Goal: Transaction & Acquisition: Book appointment/travel/reservation

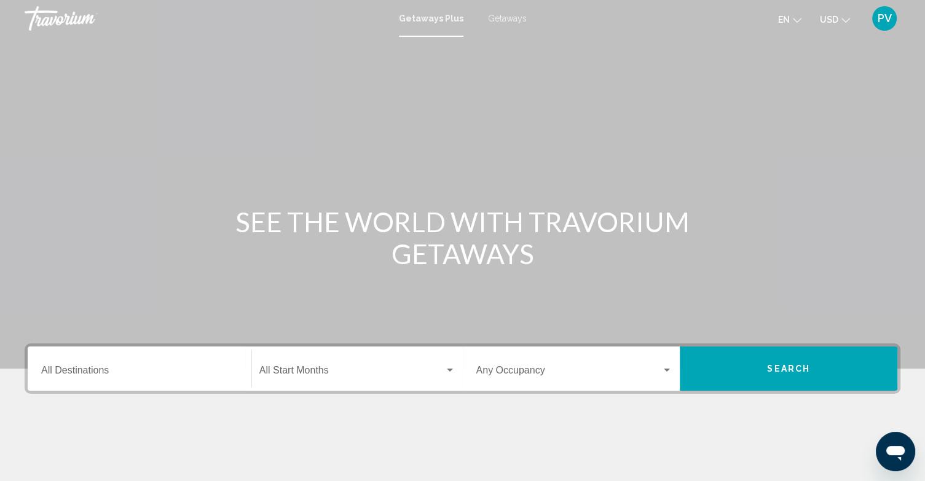
click at [799, 356] on button "Search" at bounding box center [789, 369] width 218 height 44
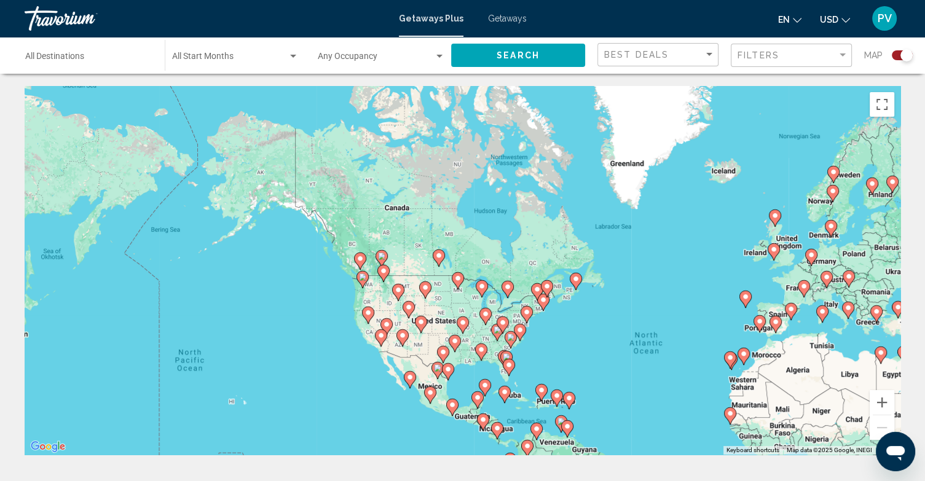
drag, startPoint x: 445, startPoint y: 242, endPoint x: 672, endPoint y: 335, distance: 244.6
click at [672, 335] on div "To activate drag with keyboard, press Alt + Enter. Once in keyboard drag state,…" at bounding box center [463, 270] width 876 height 369
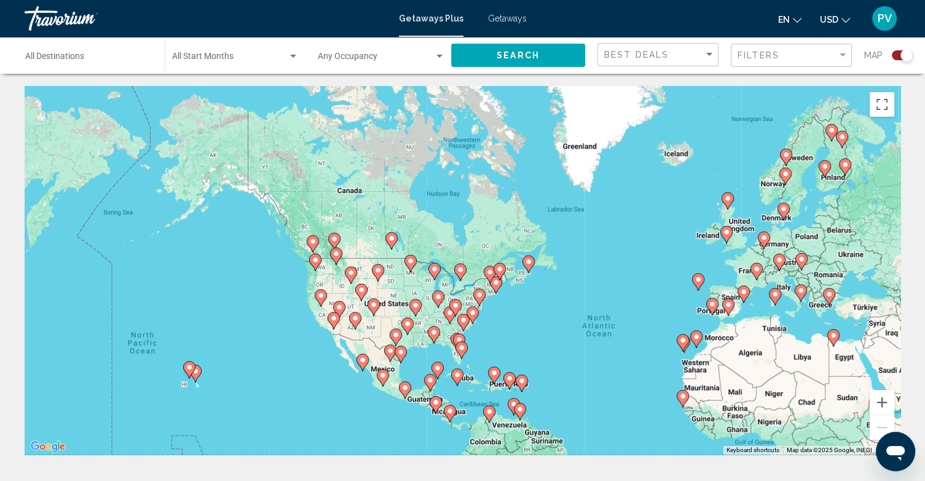
drag, startPoint x: 672, startPoint y: 335, endPoint x: 617, endPoint y: 312, distance: 59.1
click at [617, 312] on div "To activate drag with keyboard, press Alt + Enter. Once in keyboard drag state,…" at bounding box center [463, 270] width 876 height 369
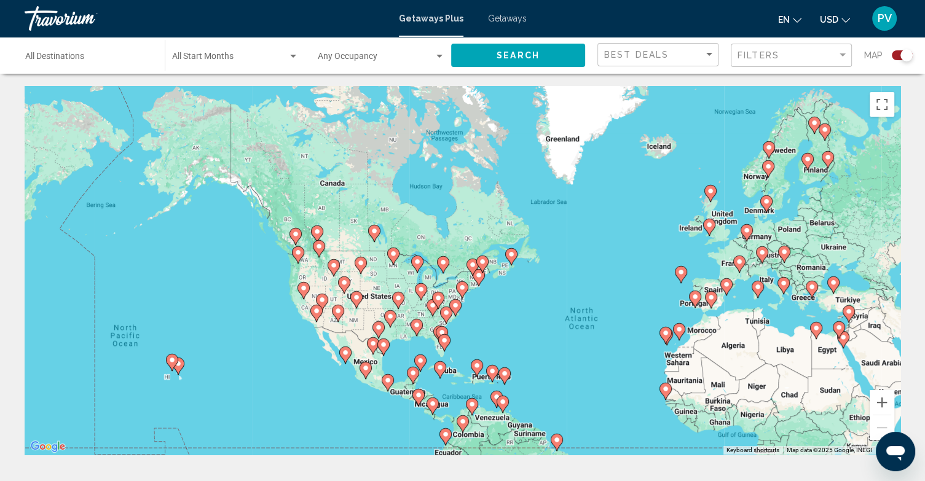
click at [484, 277] on div "To activate drag with keyboard, press Alt + Enter. Once in keyboard drag state,…" at bounding box center [463, 270] width 876 height 369
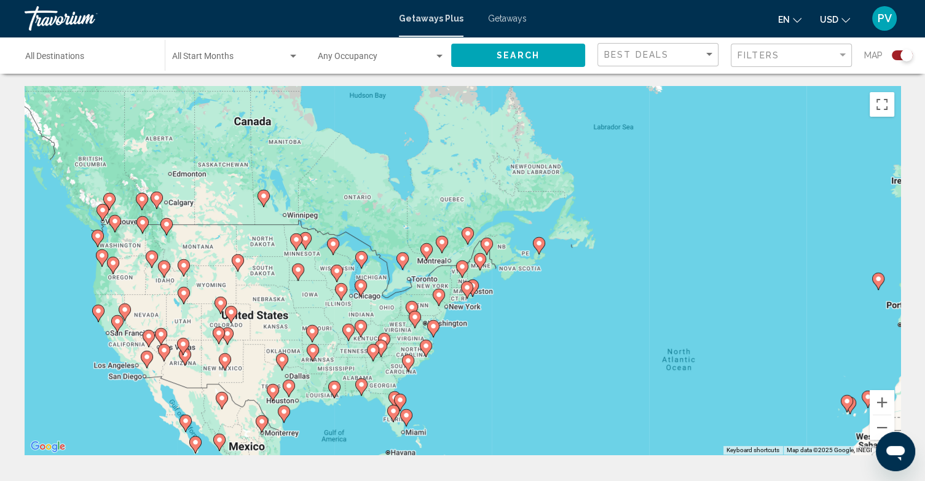
click at [484, 277] on div "To activate drag with keyboard, press Alt + Enter. Once in keyboard drag state,…" at bounding box center [463, 270] width 876 height 369
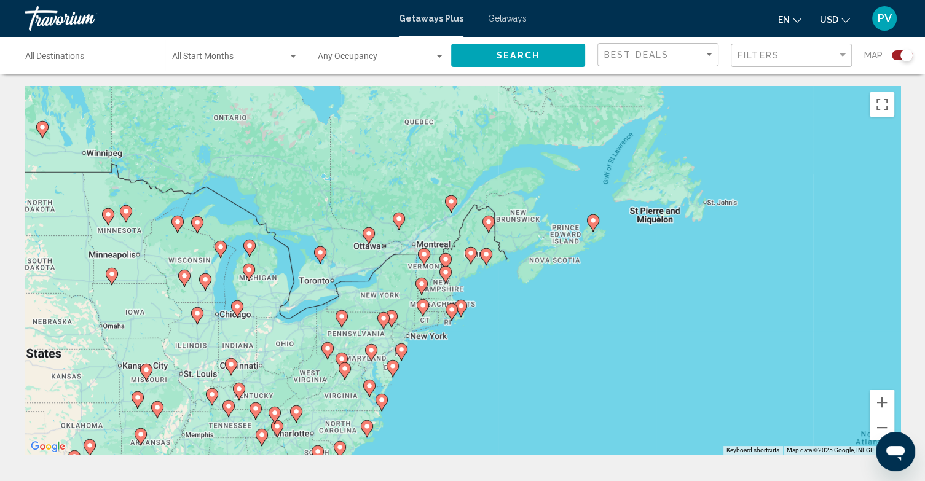
click at [479, 289] on div "To activate drag with keyboard, press Alt + Enter. Once in keyboard drag state,…" at bounding box center [463, 270] width 876 height 369
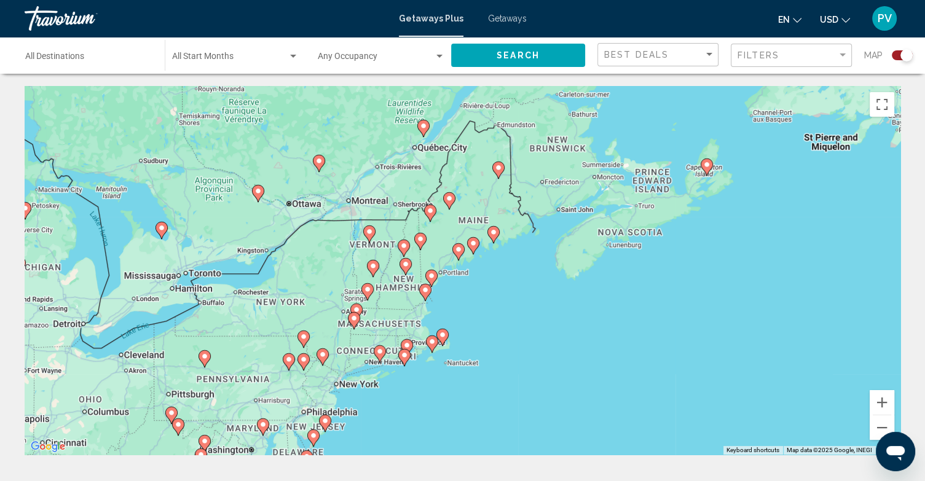
click at [466, 289] on div "To activate drag with keyboard, press Alt + Enter. Once in keyboard drag state,…" at bounding box center [463, 270] width 876 height 369
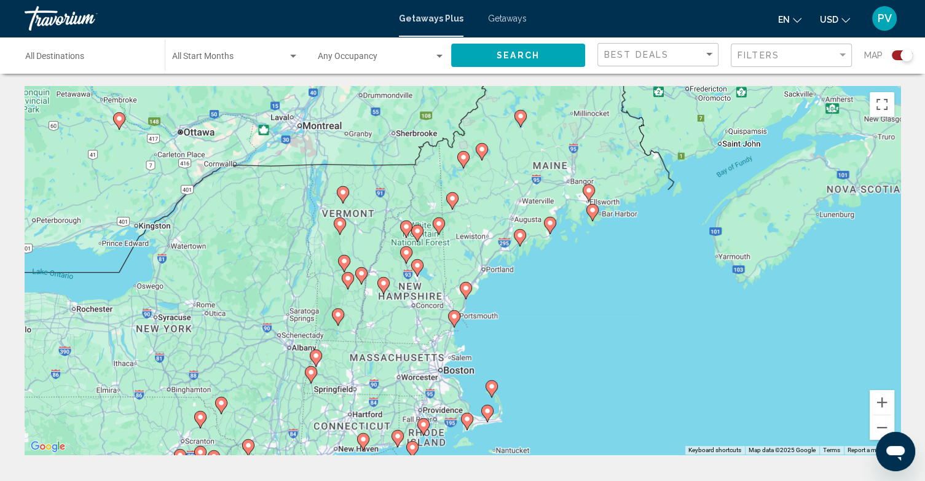
drag, startPoint x: 455, startPoint y: 302, endPoint x: 563, endPoint y: 321, distance: 110.4
click at [563, 321] on div "To activate drag with keyboard, press Alt + Enter. Once in keyboard drag state,…" at bounding box center [463, 270] width 876 height 369
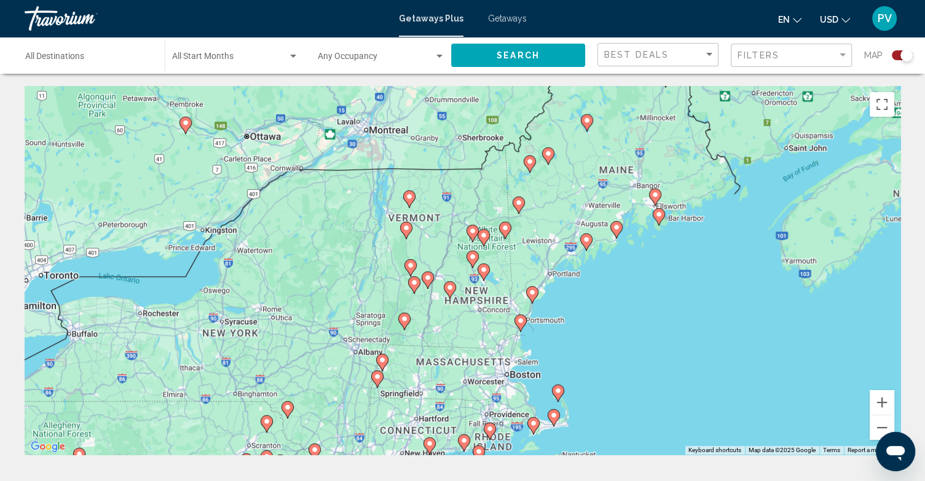
click at [396, 284] on div "To activate drag with keyboard, press Alt + Enter. Once in keyboard drag state,…" at bounding box center [463, 270] width 876 height 369
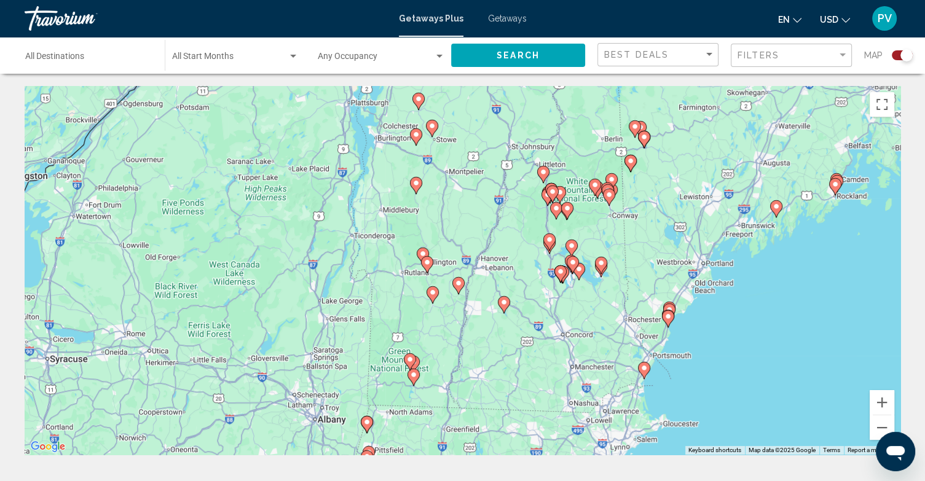
click at [396, 284] on div "To activate drag with keyboard, press Alt + Enter. Once in keyboard drag state,…" at bounding box center [463, 270] width 876 height 369
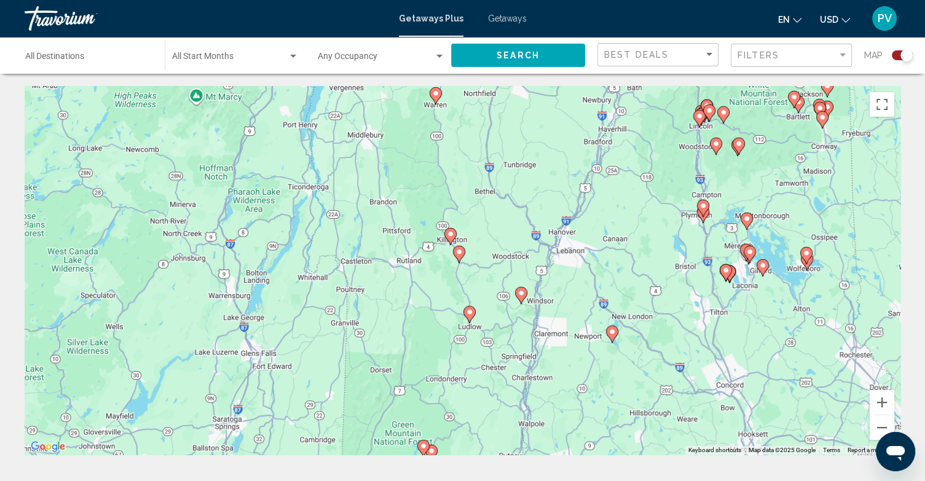
click at [460, 250] on image "Main content" at bounding box center [458, 251] width 7 height 7
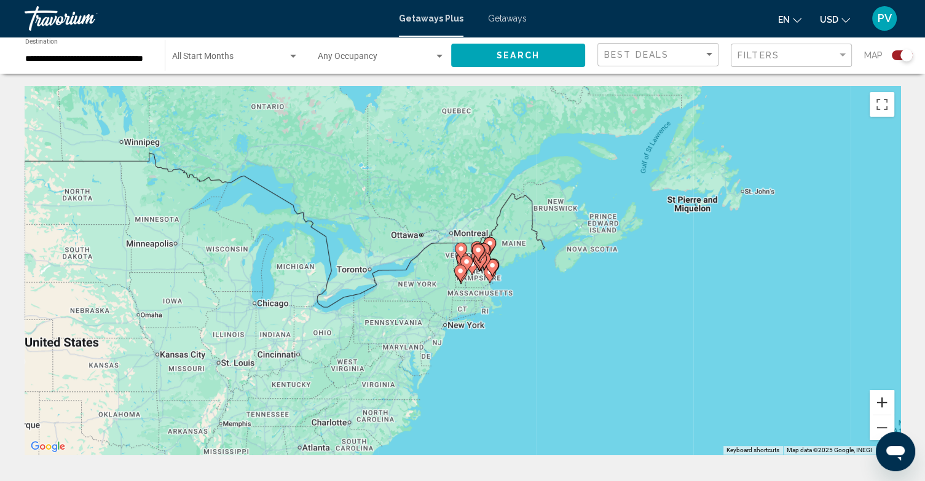
click at [880, 399] on button "Zoom in" at bounding box center [881, 402] width 25 height 25
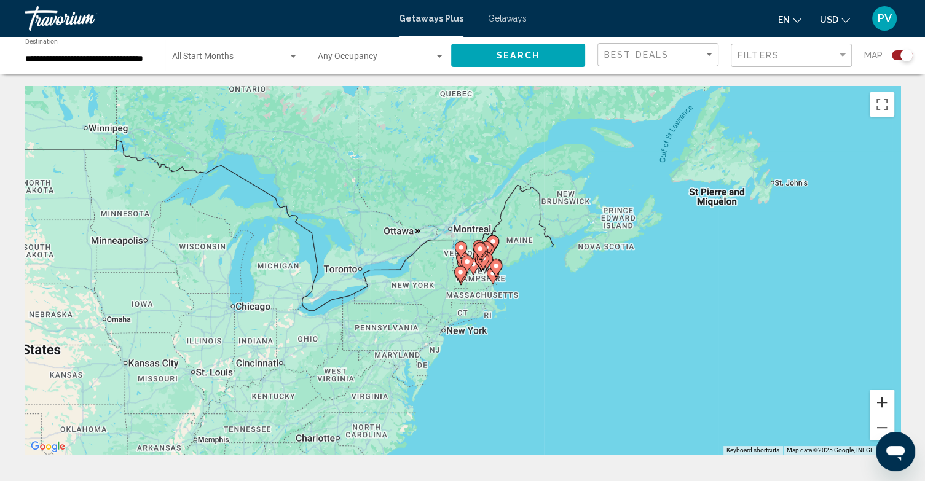
click at [880, 399] on button "Zoom in" at bounding box center [881, 402] width 25 height 25
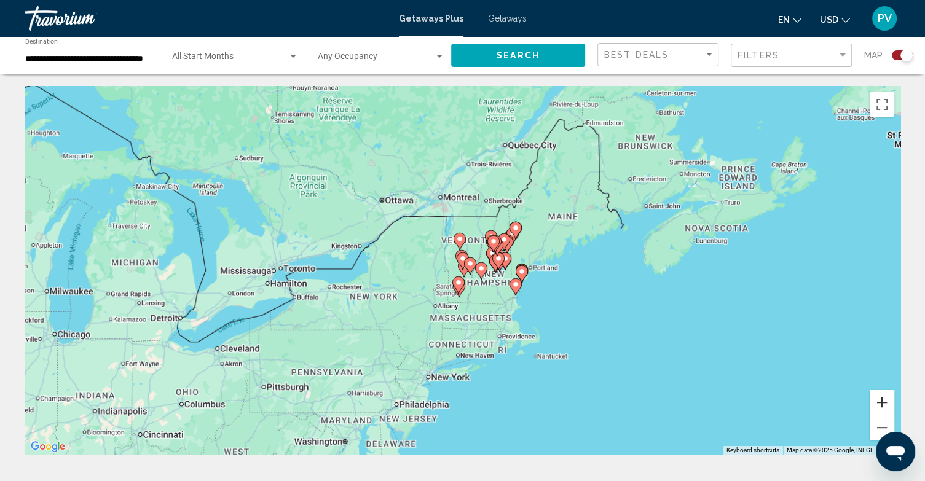
click at [880, 399] on button "Zoom in" at bounding box center [881, 402] width 25 height 25
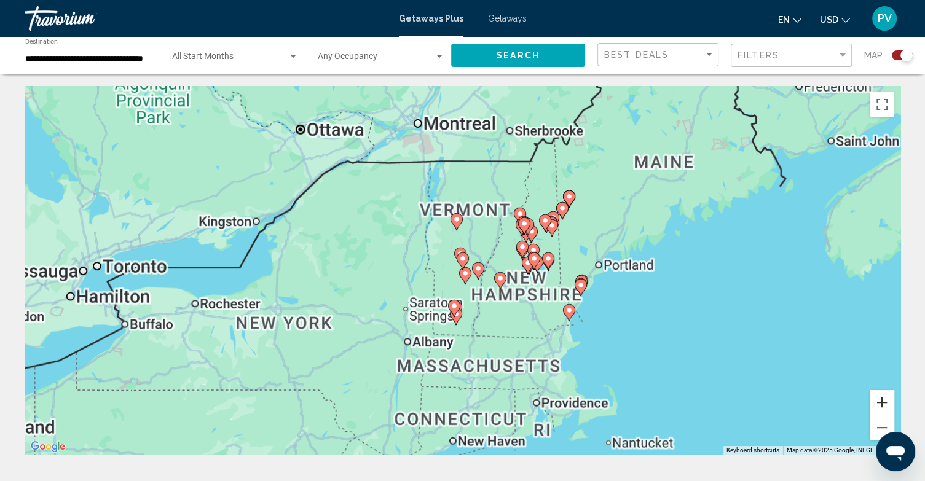
click at [880, 399] on button "Zoom in" at bounding box center [881, 402] width 25 height 25
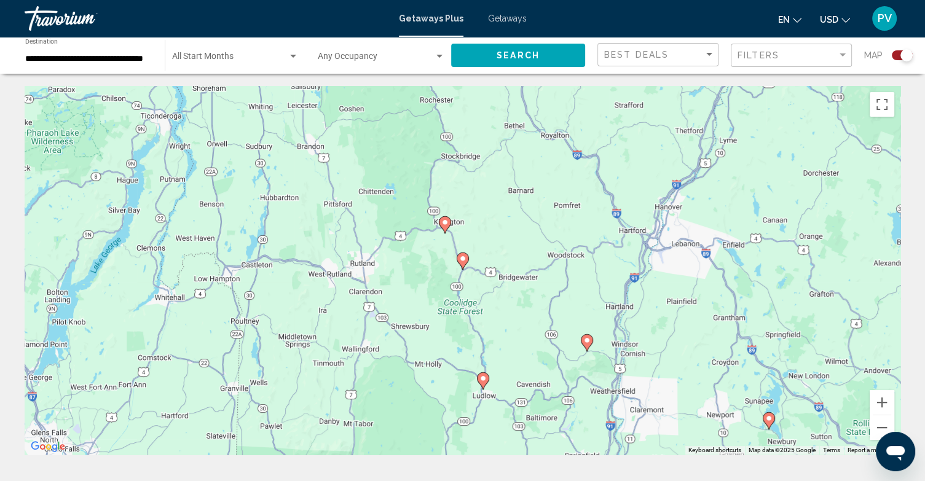
click at [461, 253] on icon "Main content" at bounding box center [463, 261] width 12 height 17
type input "**********"
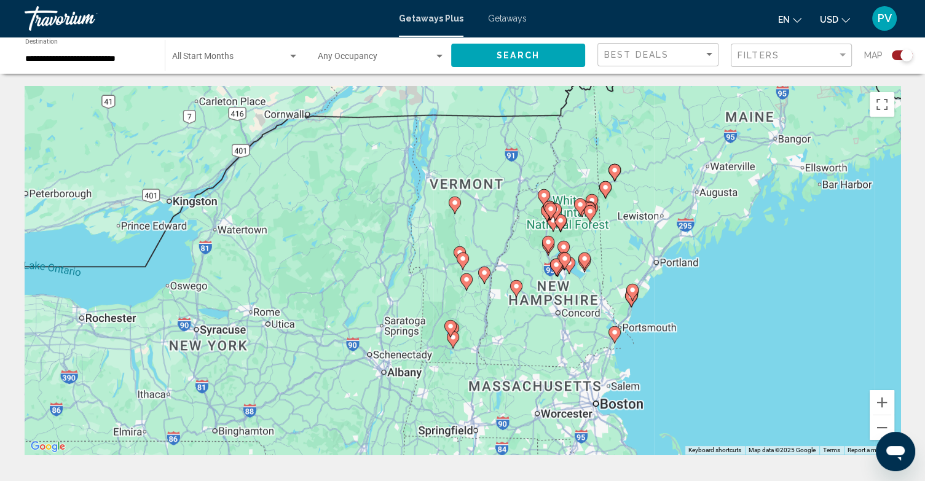
click at [461, 253] on icon "Main content" at bounding box center [463, 261] width 12 height 17
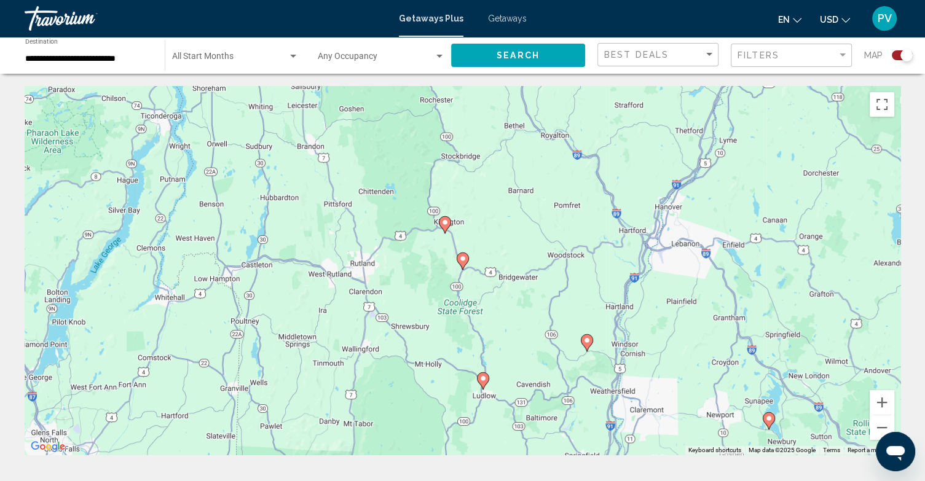
click at [461, 255] on image "Main content" at bounding box center [462, 258] width 7 height 7
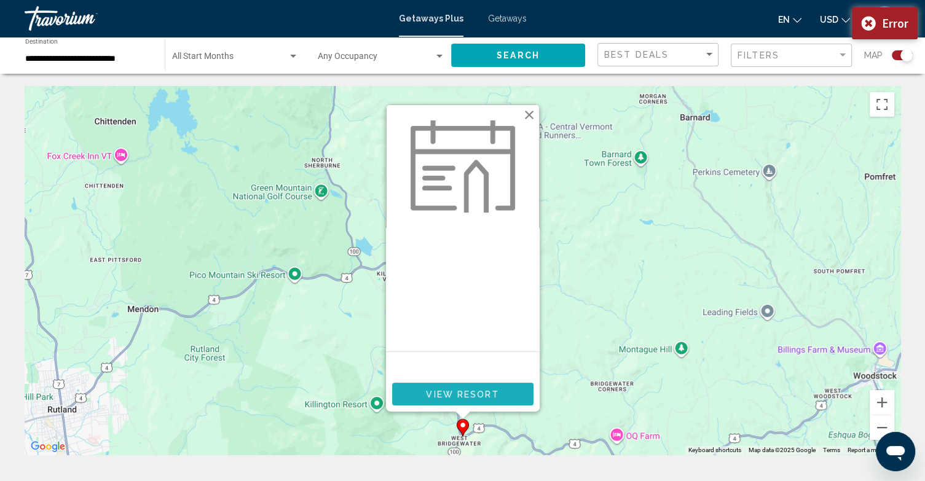
click at [476, 386] on button "View Resort" at bounding box center [462, 394] width 141 height 23
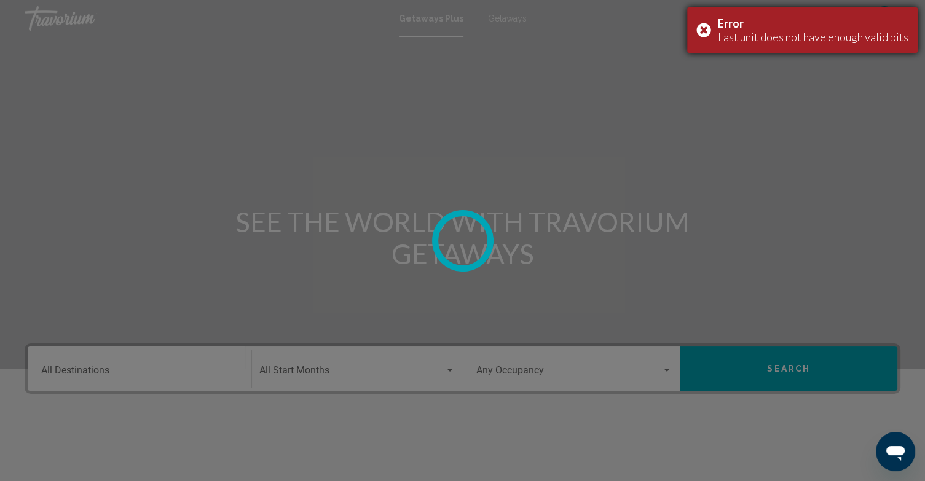
click at [705, 28] on div "Error Last unit does not have enough valid bits" at bounding box center [802, 29] width 230 height 45
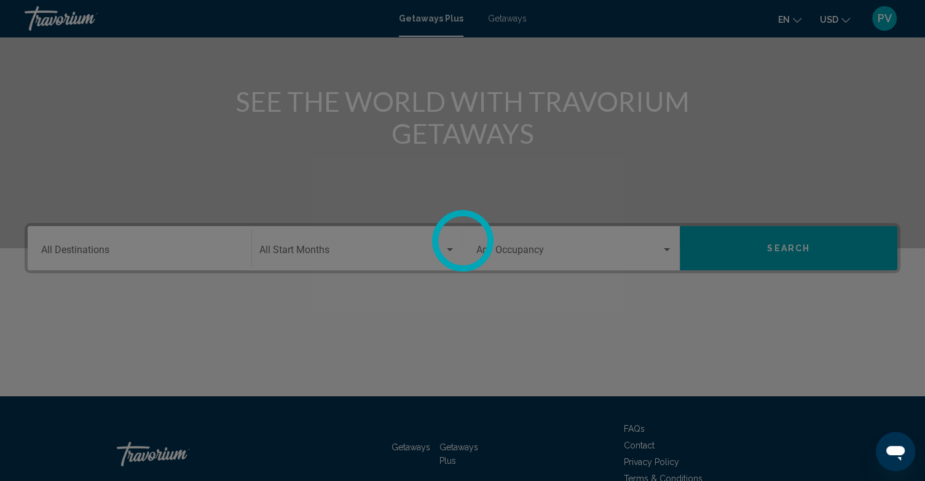
scroll to position [186, 0]
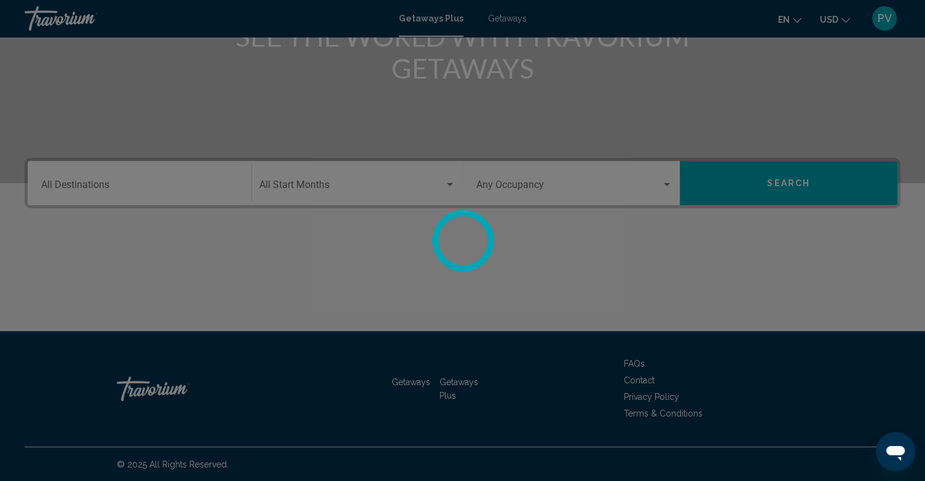
click at [806, 195] on div at bounding box center [462, 240] width 925 height 481
click at [798, 176] on div at bounding box center [462, 240] width 925 height 481
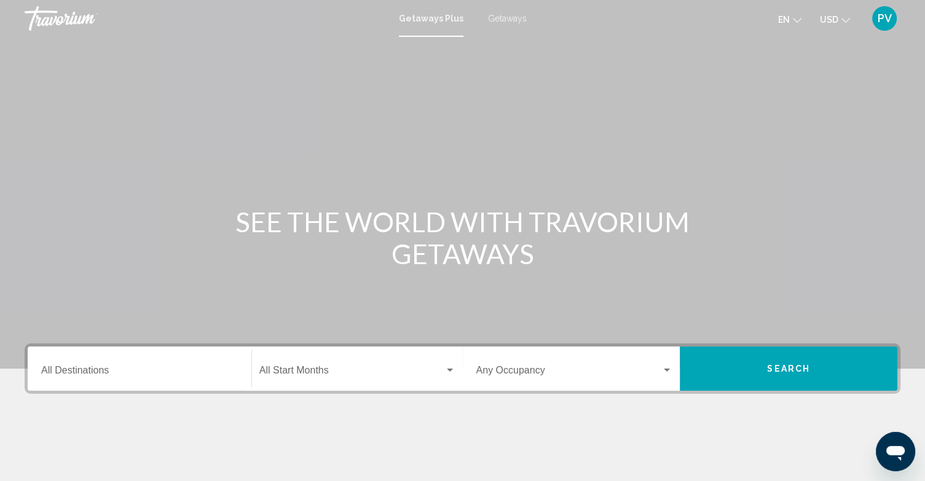
click at [93, 367] on input "Destination All Destinations" at bounding box center [139, 372] width 197 height 11
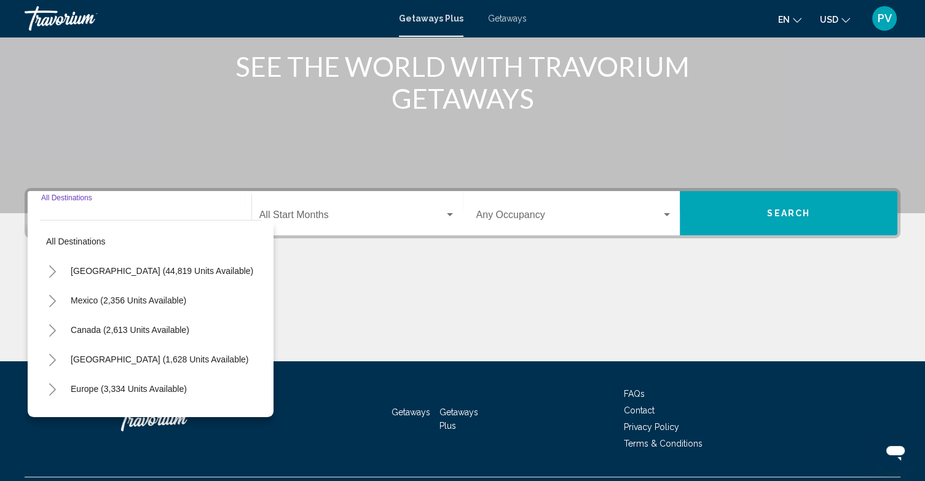
scroll to position [186, 0]
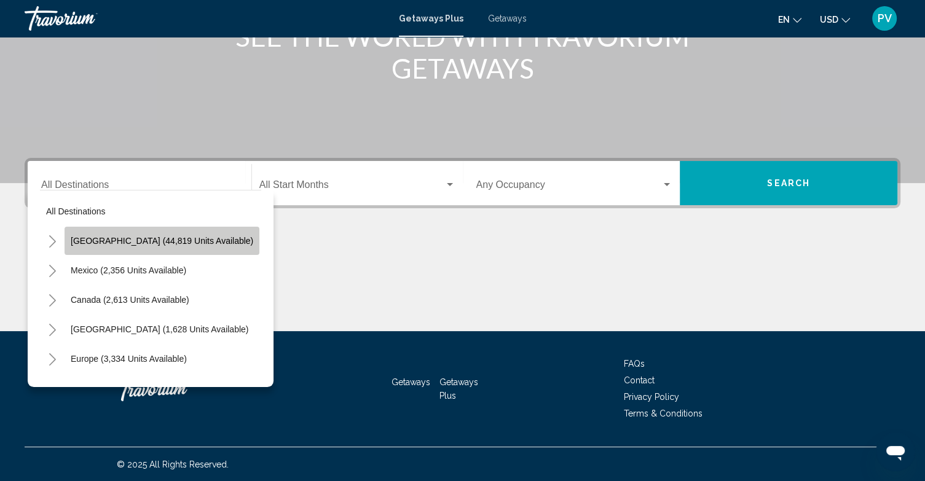
click at [167, 236] on span "[GEOGRAPHIC_DATA] (44,819 units available)" at bounding box center [162, 241] width 182 height 10
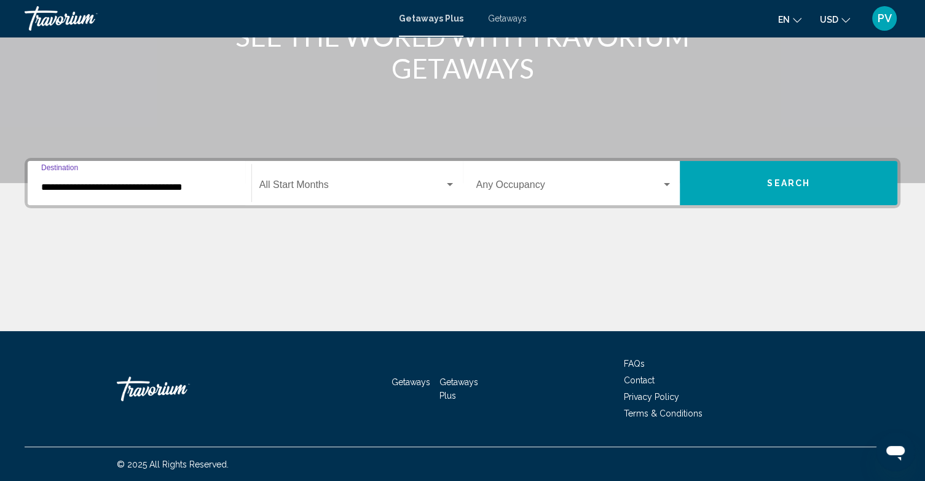
click at [138, 184] on input "**********" at bounding box center [139, 187] width 197 height 11
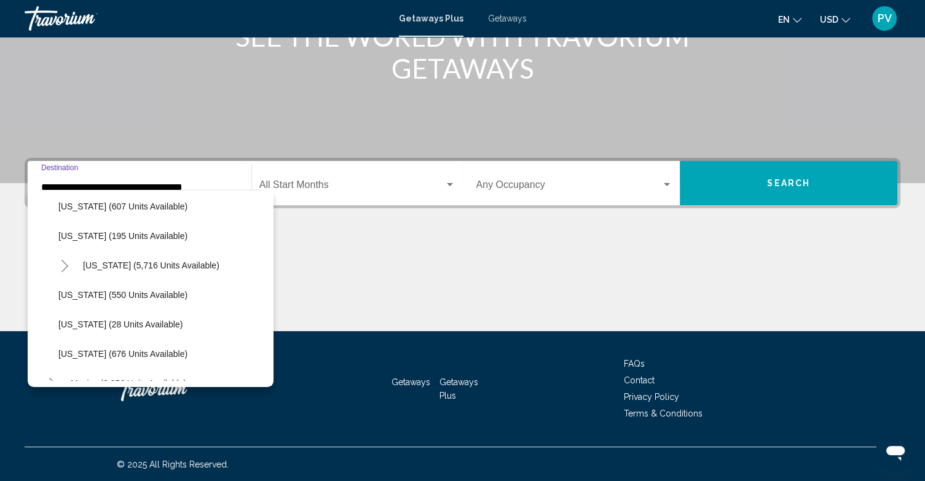
scroll to position [1068, 0]
click at [123, 231] on span "[US_STATE] (195 units available)" at bounding box center [122, 234] width 129 height 10
type input "**********"
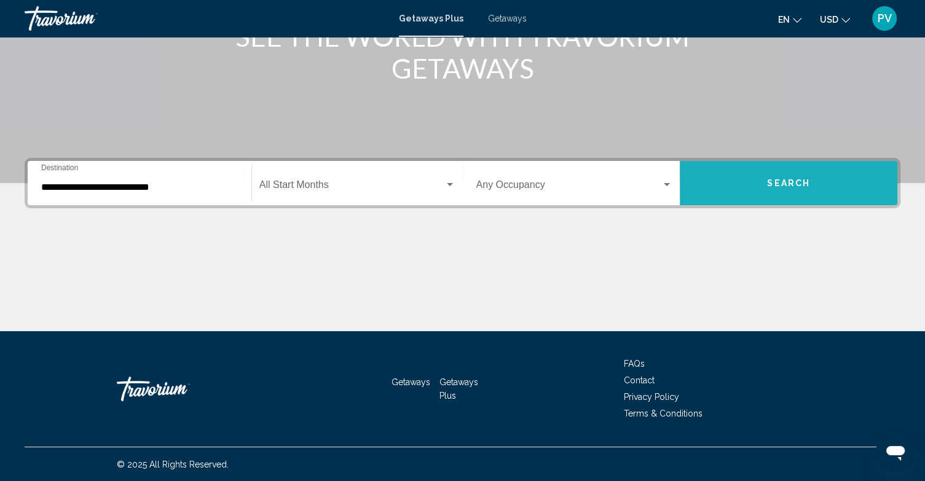
click at [784, 170] on button "Search" at bounding box center [789, 183] width 218 height 44
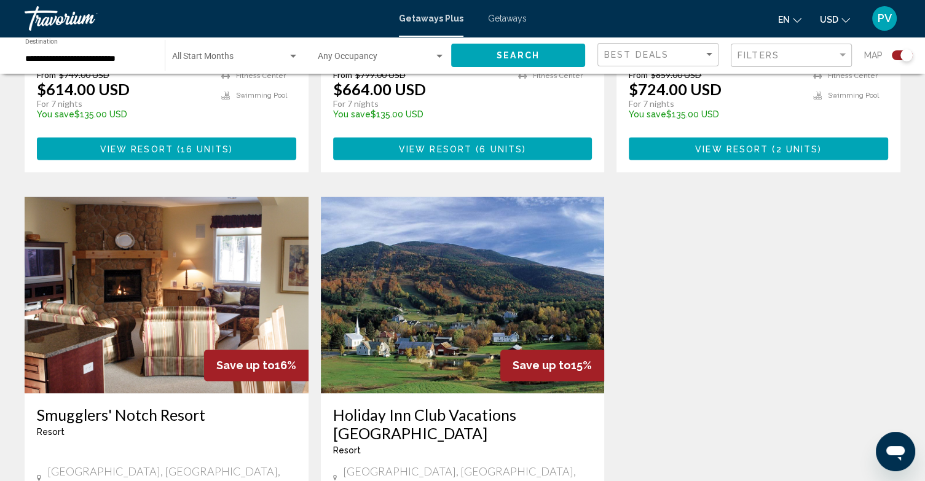
scroll to position [1666, 0]
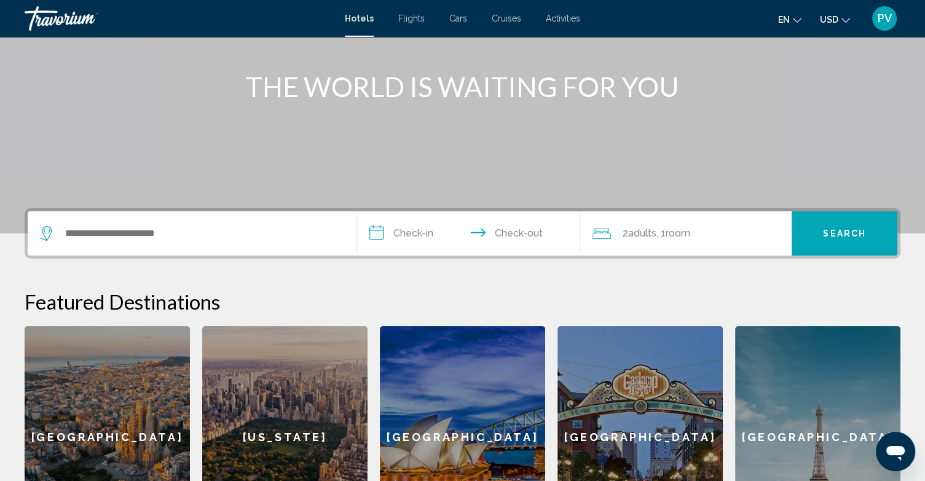
scroll to position [135, 0]
click at [208, 230] on input "Search widget" at bounding box center [201, 233] width 274 height 18
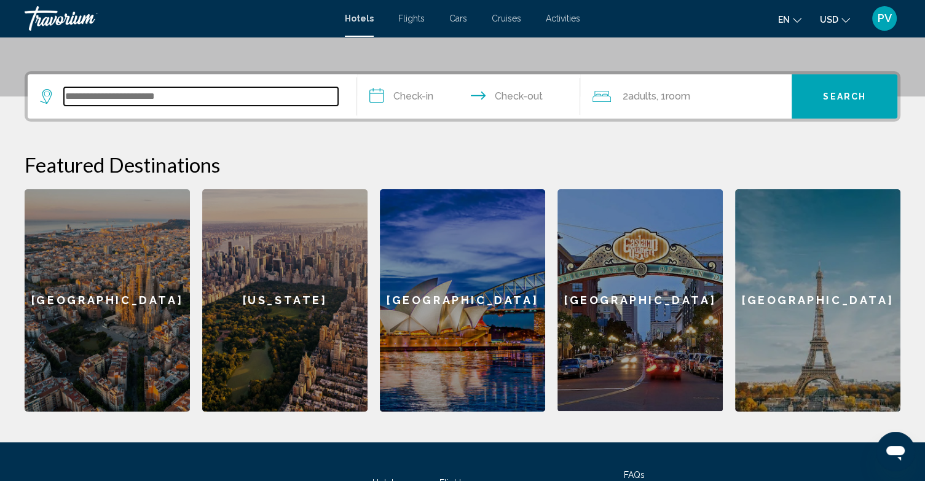
scroll to position [303, 0]
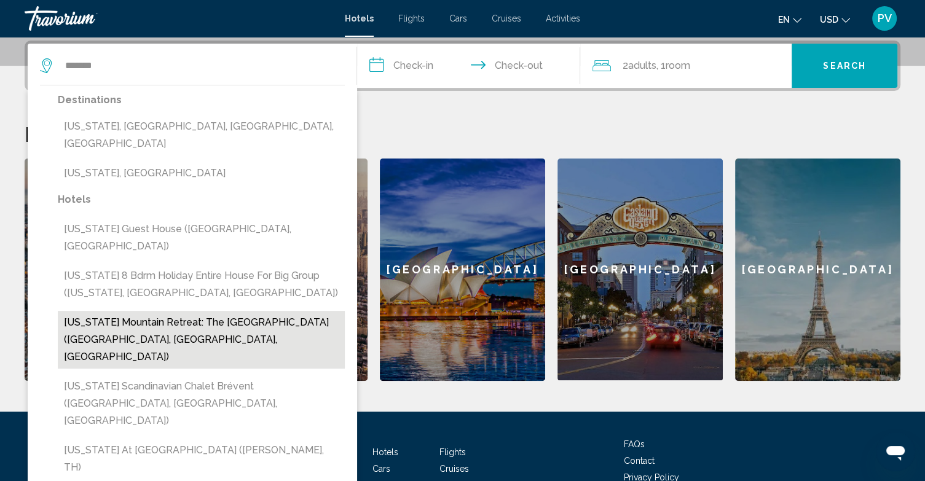
click at [199, 311] on button "Vermont Mountain Retreat: The Antler House (Plymouth, VT, US)" at bounding box center [201, 340] width 287 height 58
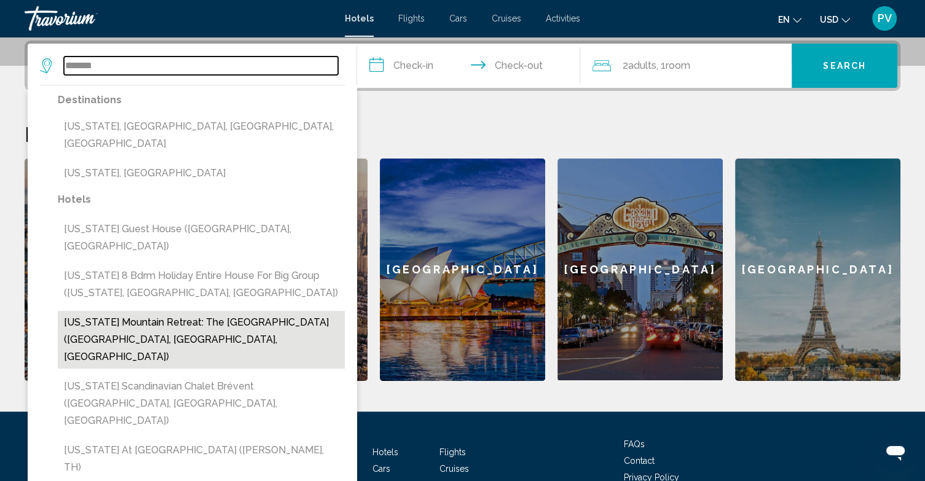
type input "**********"
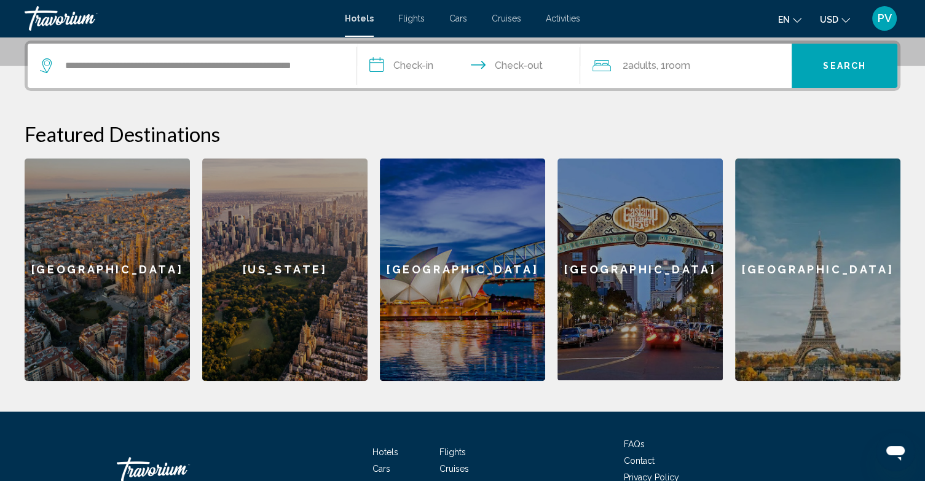
click at [420, 66] on input "**********" at bounding box center [471, 68] width 229 height 48
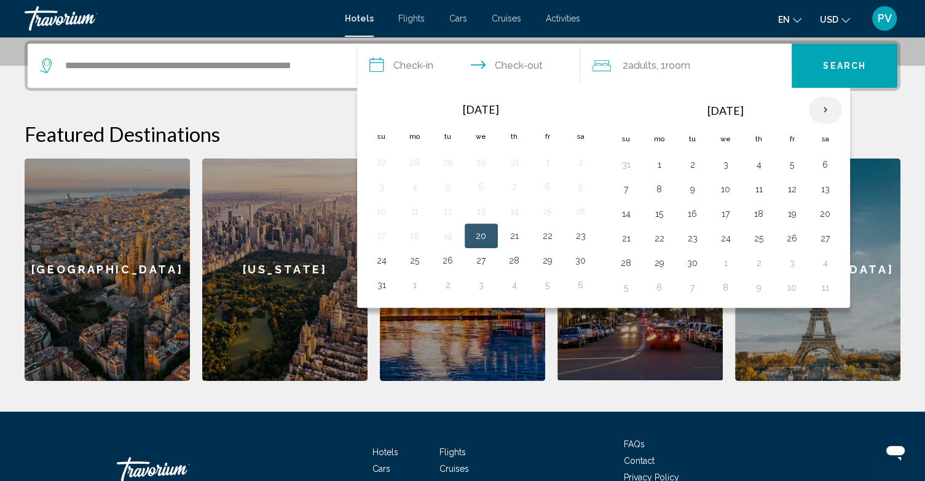
click at [821, 109] on th "Next month" at bounding box center [825, 109] width 33 height 27
click at [821, 108] on th "Next month" at bounding box center [825, 109] width 33 height 27
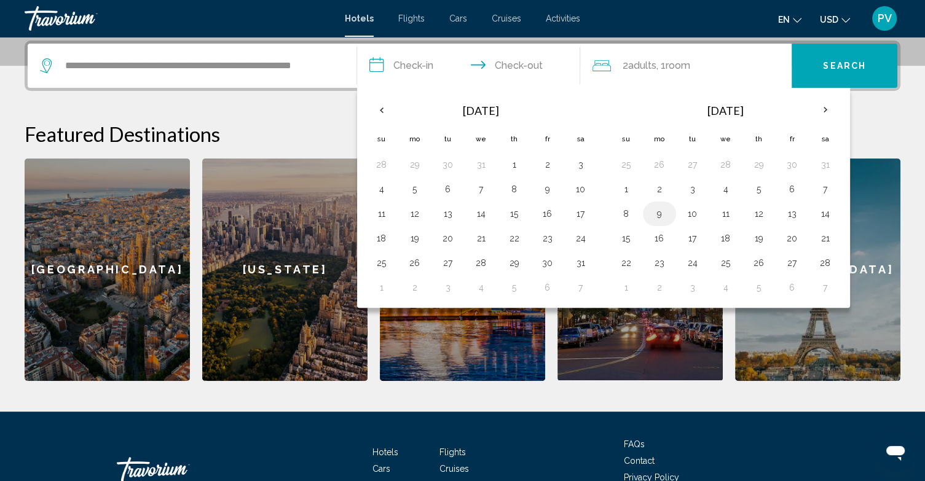
click at [657, 210] on button "9" at bounding box center [659, 213] width 20 height 17
click at [783, 210] on button "13" at bounding box center [792, 213] width 20 height 17
type input "**********"
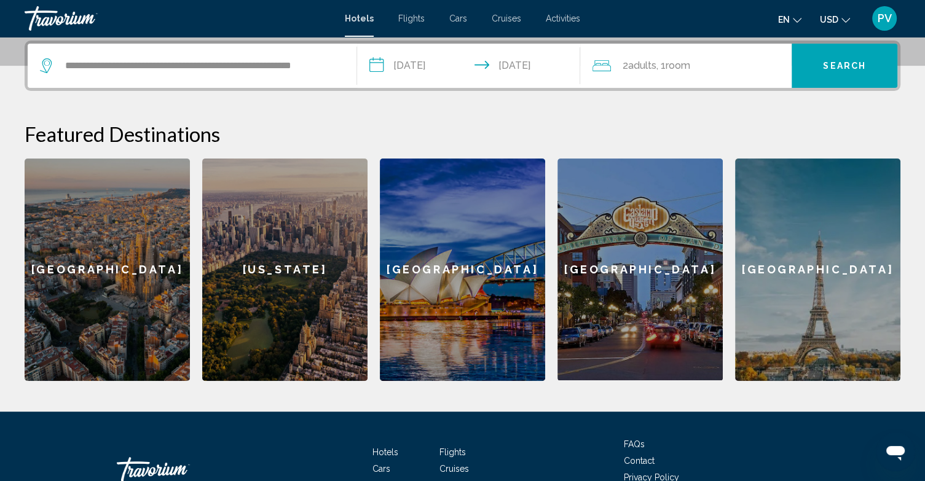
click at [839, 64] on span "Search" at bounding box center [844, 66] width 43 height 10
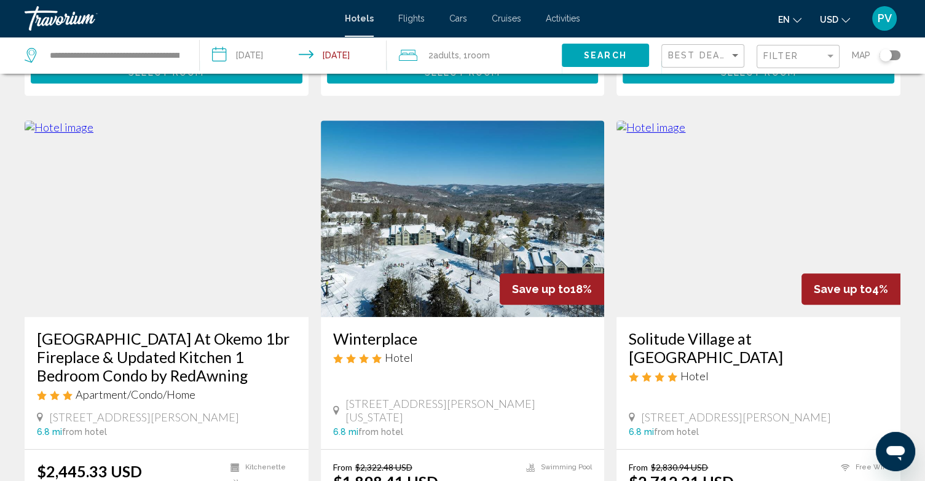
scroll to position [469, 0]
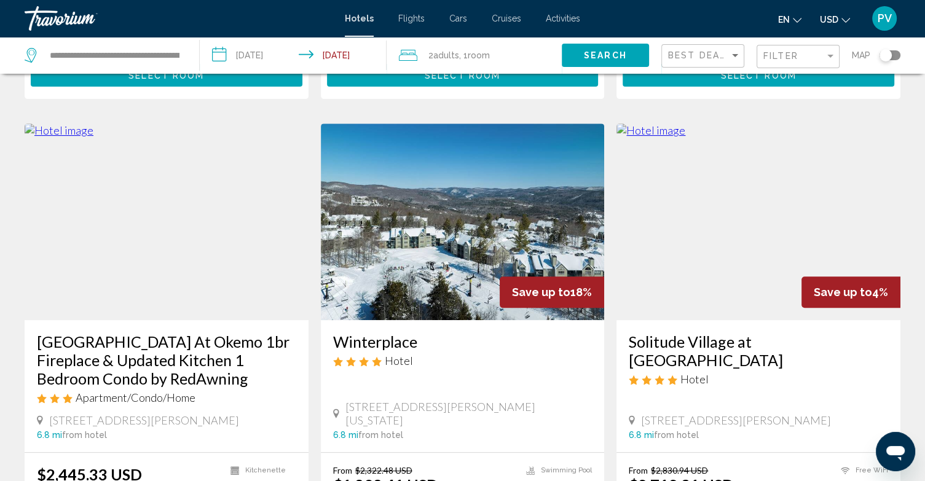
click at [741, 194] on img "Main content" at bounding box center [758, 221] width 284 height 197
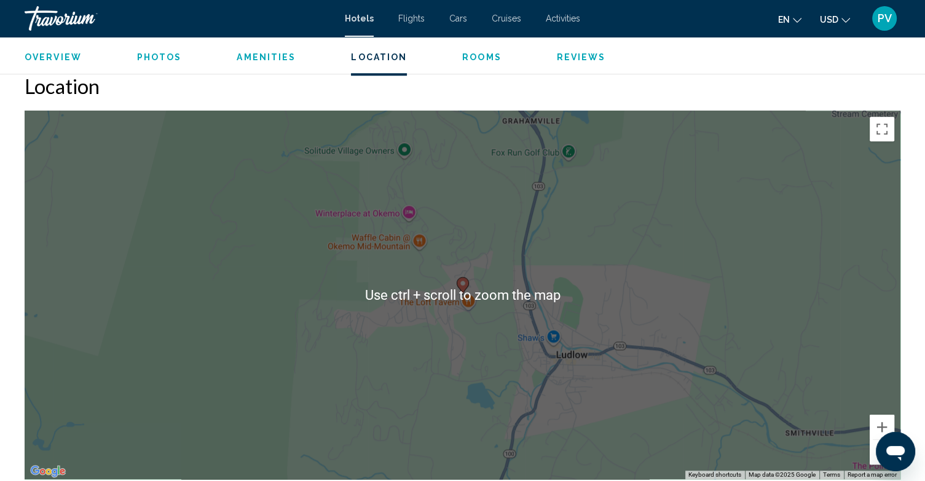
scroll to position [1084, 0]
